Goal: Transaction & Acquisition: Download file/media

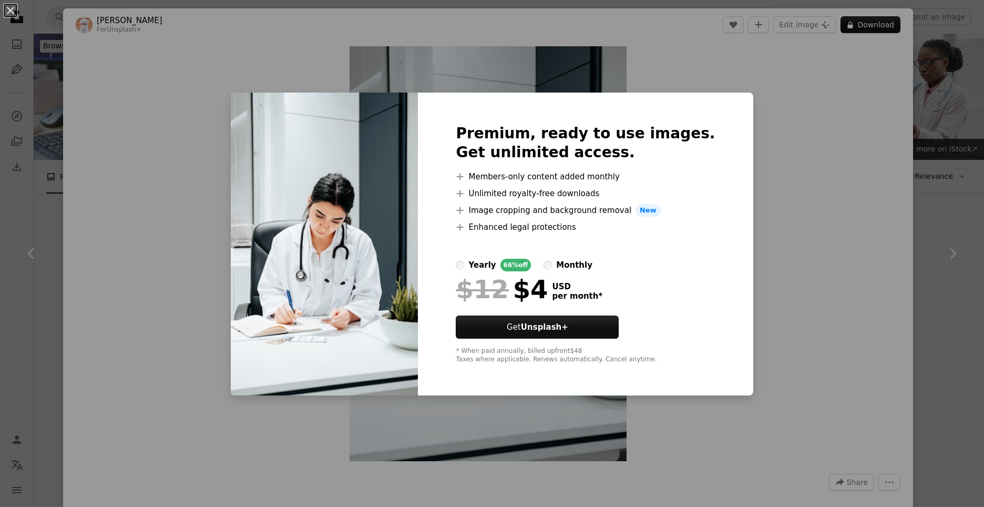
click at [926, 107] on div "An X shape Premium, ready to use images. Get unlimited access. A plus sign Memb…" at bounding box center [492, 253] width 984 height 507
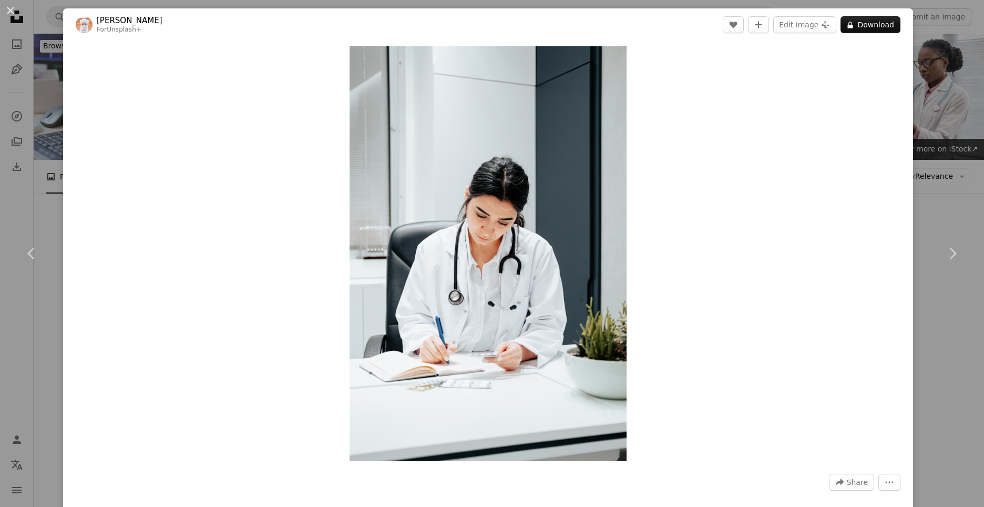
click at [925, 132] on div "An X shape Chevron left Chevron right Ahmed For Unsplash+ A heart A plus sign E…" at bounding box center [492, 253] width 984 height 507
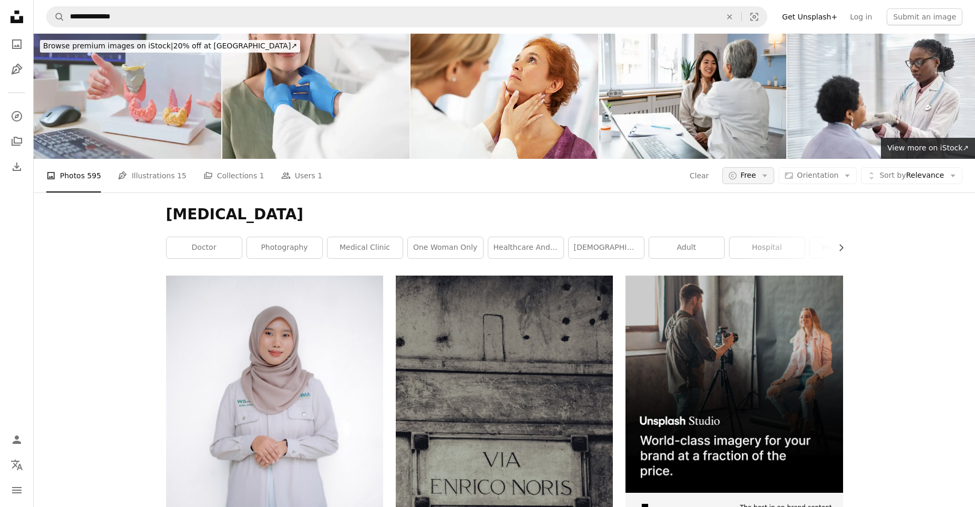
click at [769, 171] on icon "Arrow down" at bounding box center [764, 175] width 9 height 9
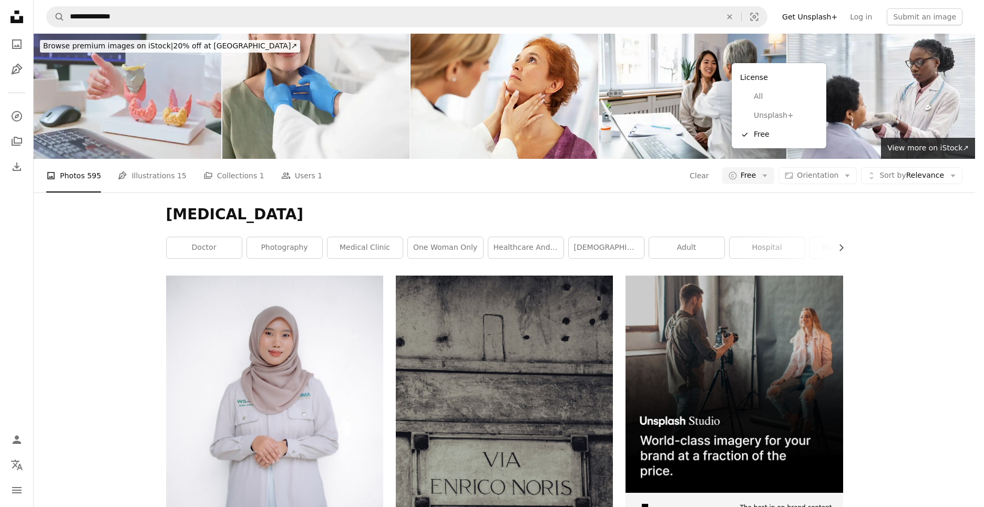
click at [890, 122] on body "**********" at bounding box center [487, 253] width 975 height 507
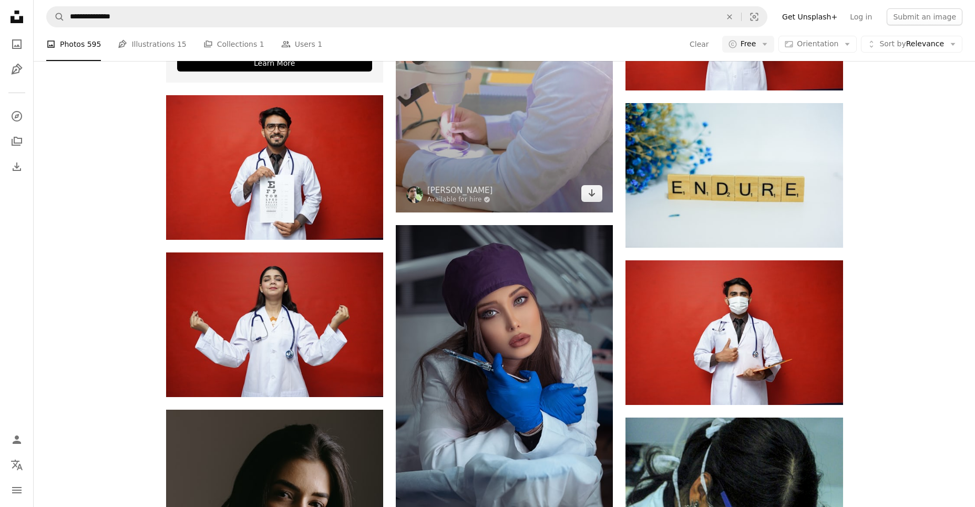
scroll to position [2259, 0]
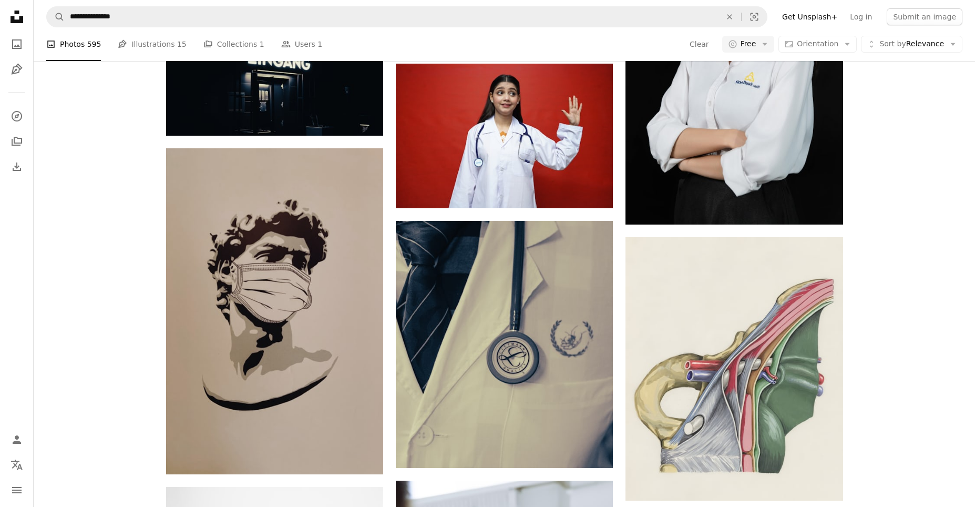
scroll to position [9224, 0]
drag, startPoint x: 974, startPoint y: 329, endPoint x: 973, endPoint y: 374, distance: 44.1
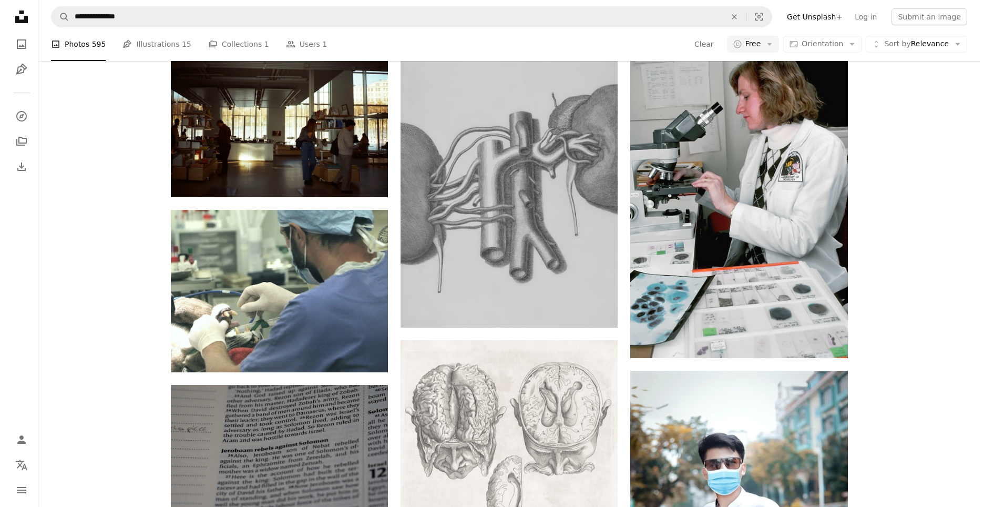
scroll to position [15703, 0]
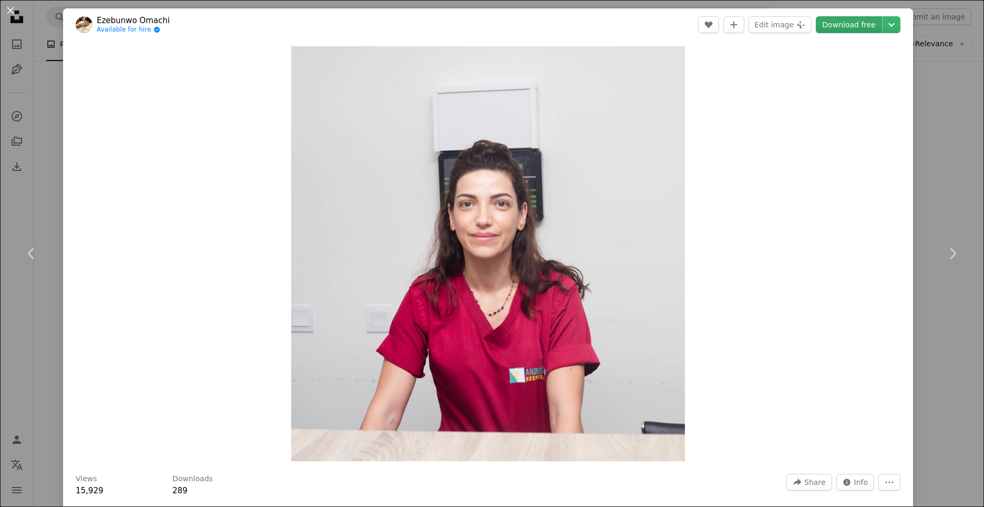
click at [860, 29] on link "Download free" at bounding box center [848, 24] width 66 height 17
